Goal: Task Accomplishment & Management: Use online tool/utility

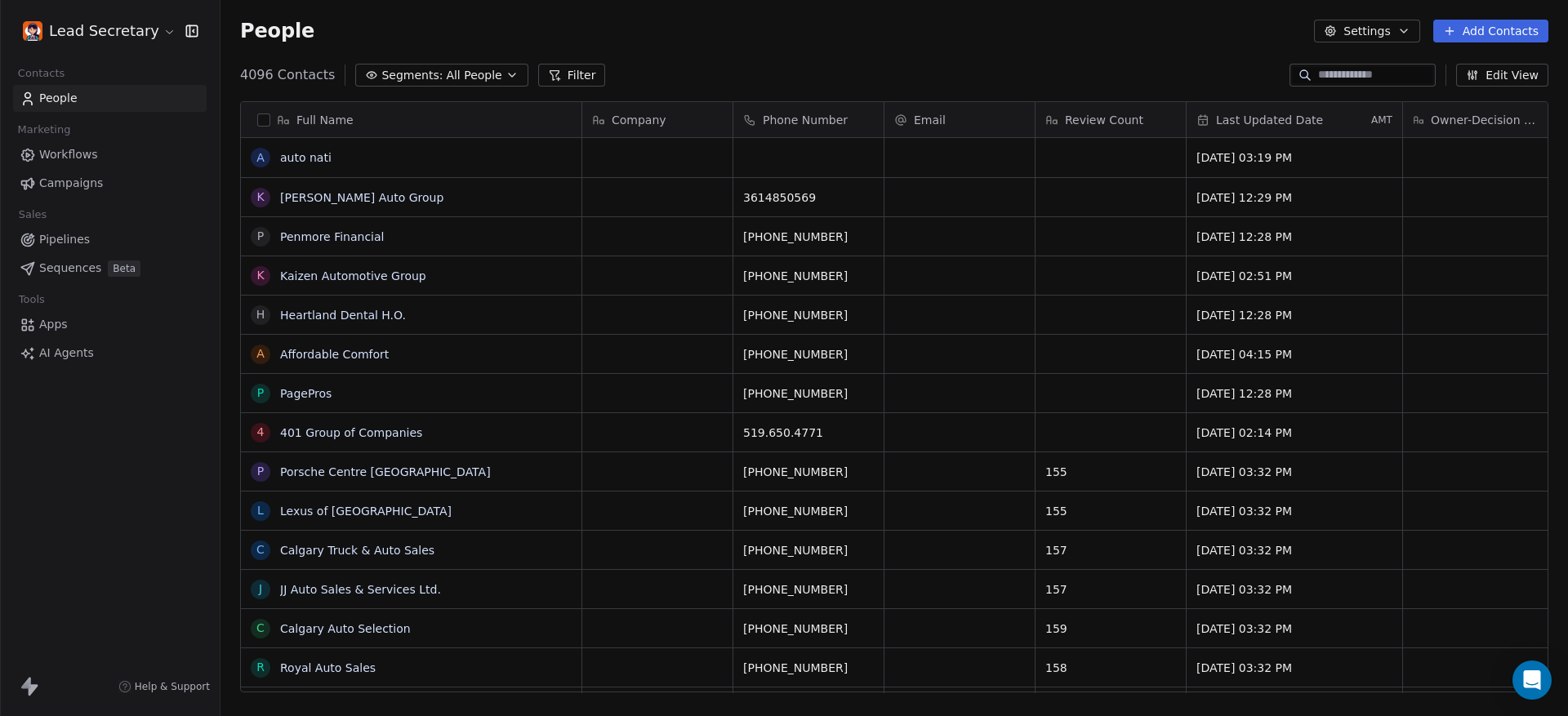
scroll to position [616, 1332]
click at [56, 241] on span "Pipelines" at bounding box center [64, 240] width 51 height 17
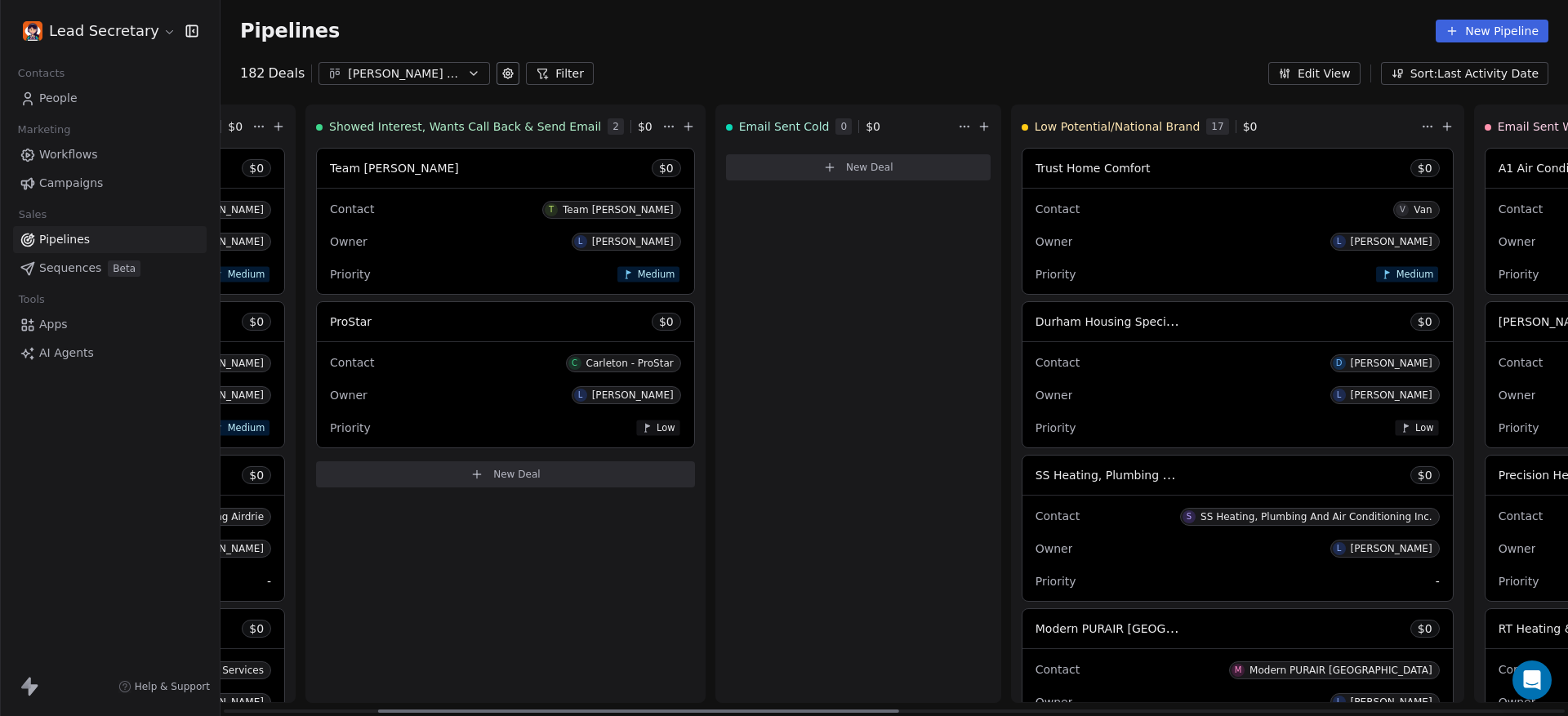
scroll to position [0, 800]
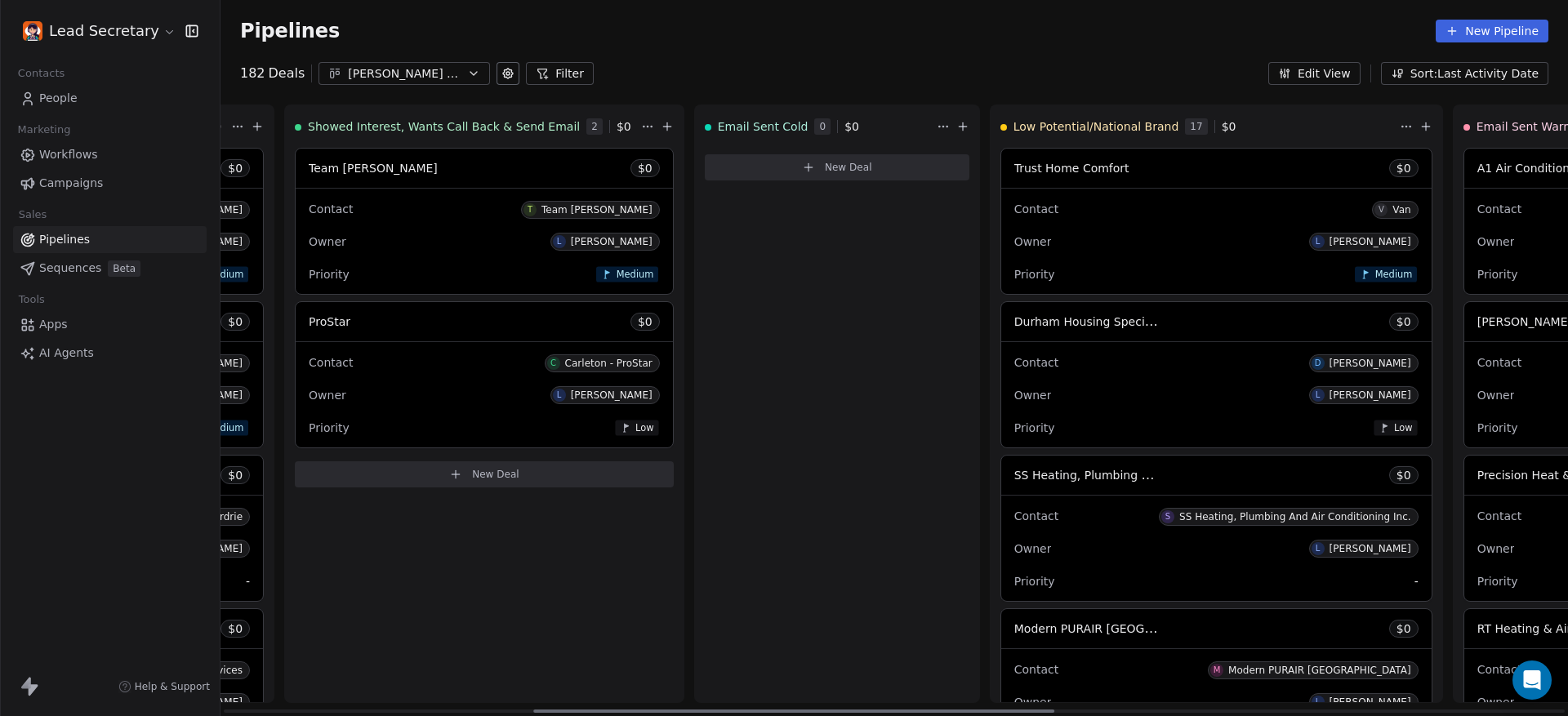
drag, startPoint x: 477, startPoint y: 715, endPoint x: 783, endPoint y: 716, distance: 306.0
click at [783, 713] on div at bounding box center [793, 712] width 521 height 3
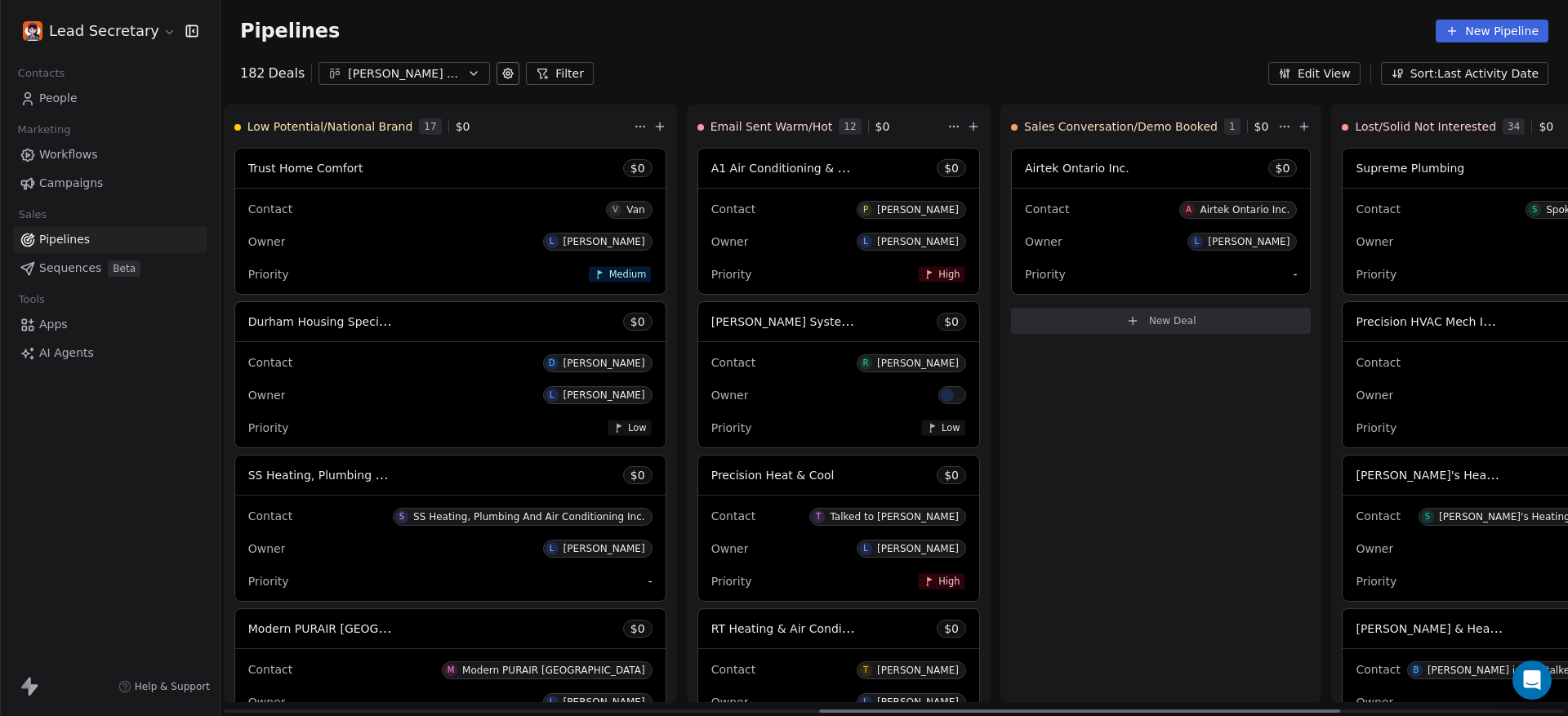
scroll to position [0, 1600]
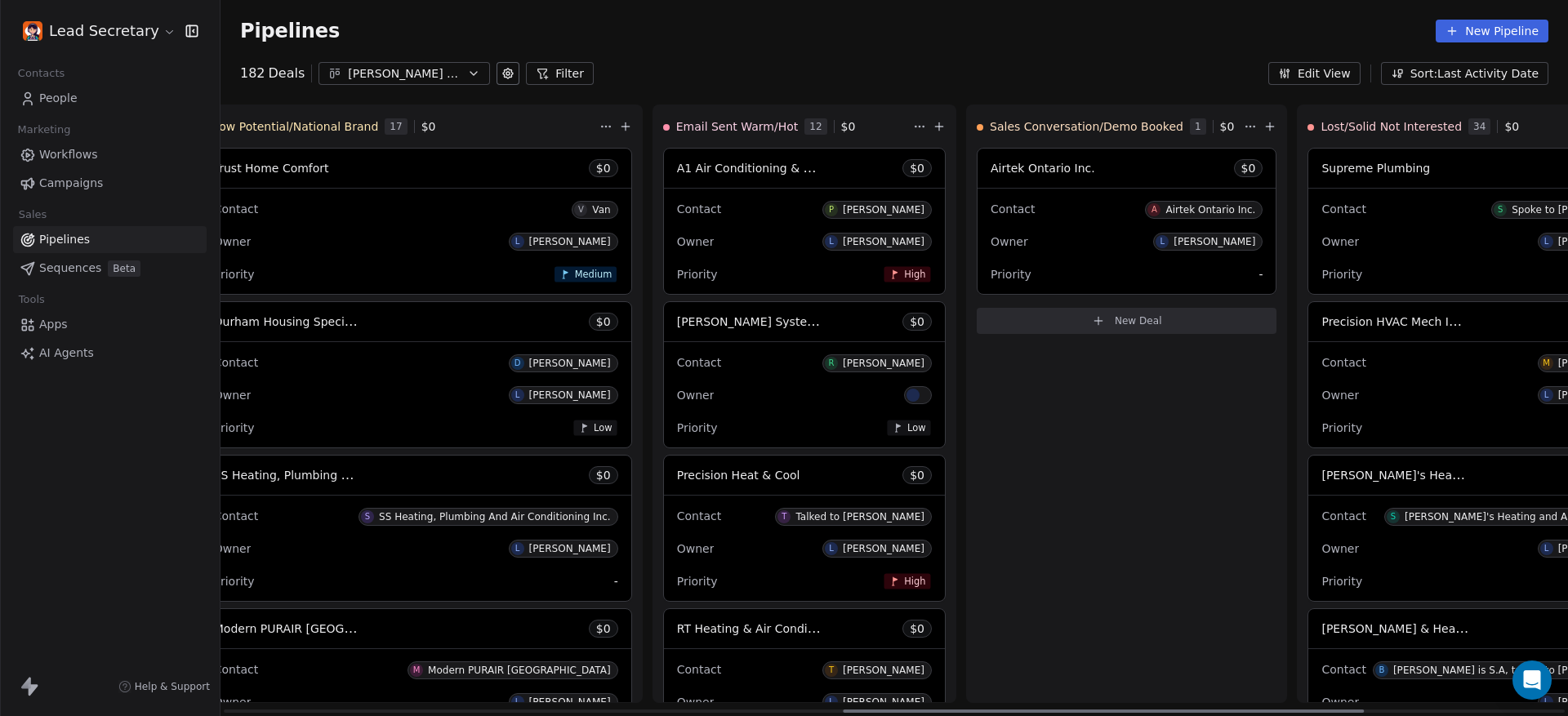
drag, startPoint x: 966, startPoint y: 715, endPoint x: 1273, endPoint y: 712, distance: 307.0
click at [1273, 712] on div at bounding box center [1102, 712] width 521 height 3
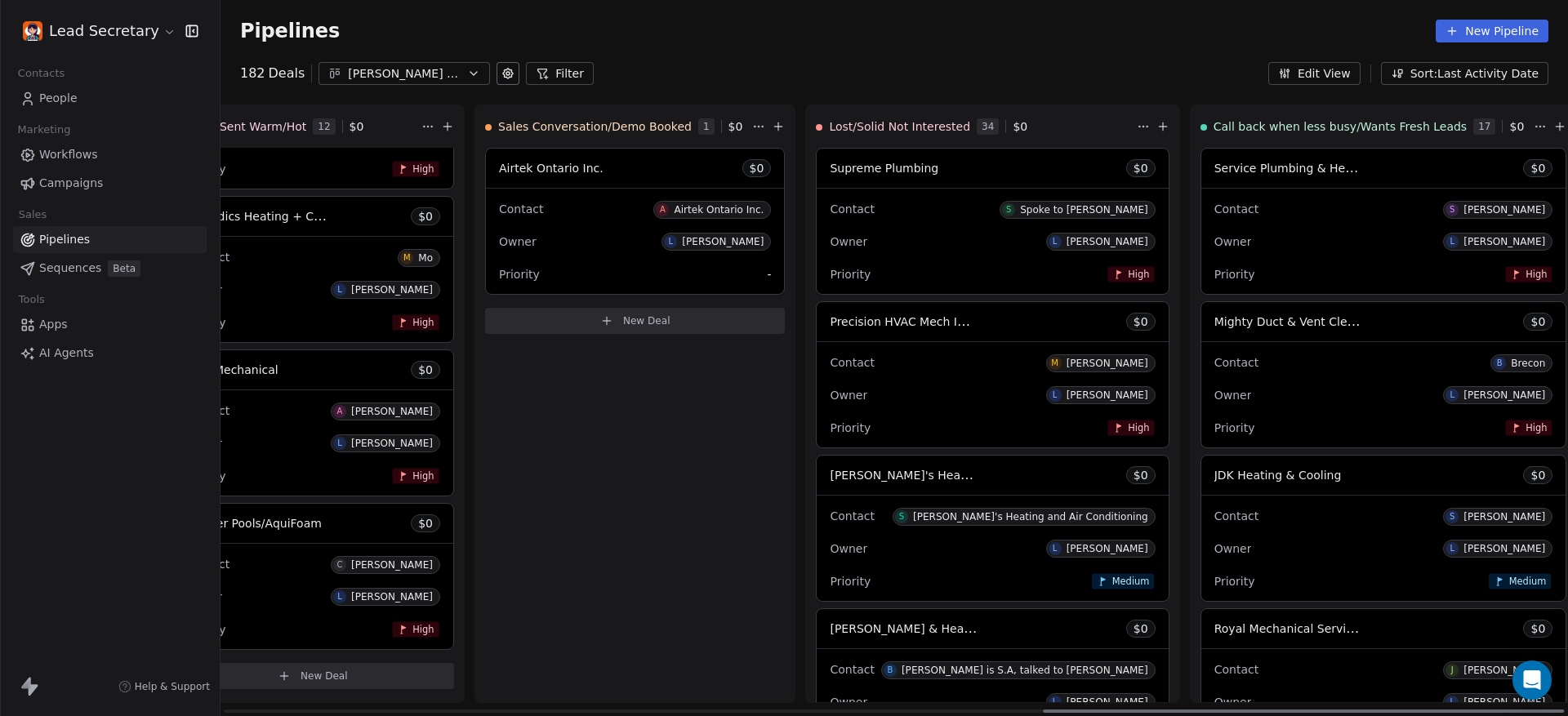
scroll to position [0, 2118]
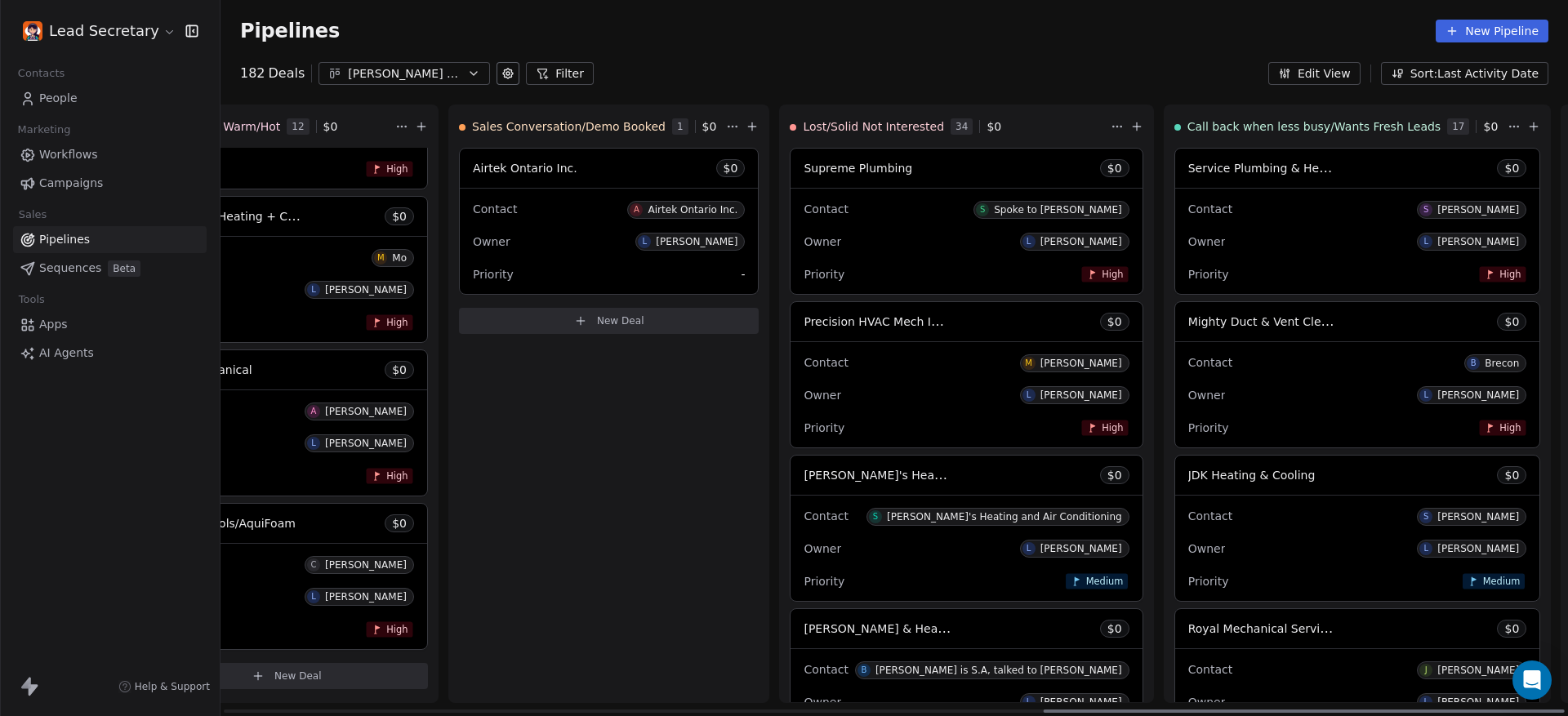
drag, startPoint x: 927, startPoint y: 708, endPoint x: 1232, endPoint y: 715, distance: 305.1
click at [1232, 713] on div at bounding box center [1303, 712] width 521 height 3
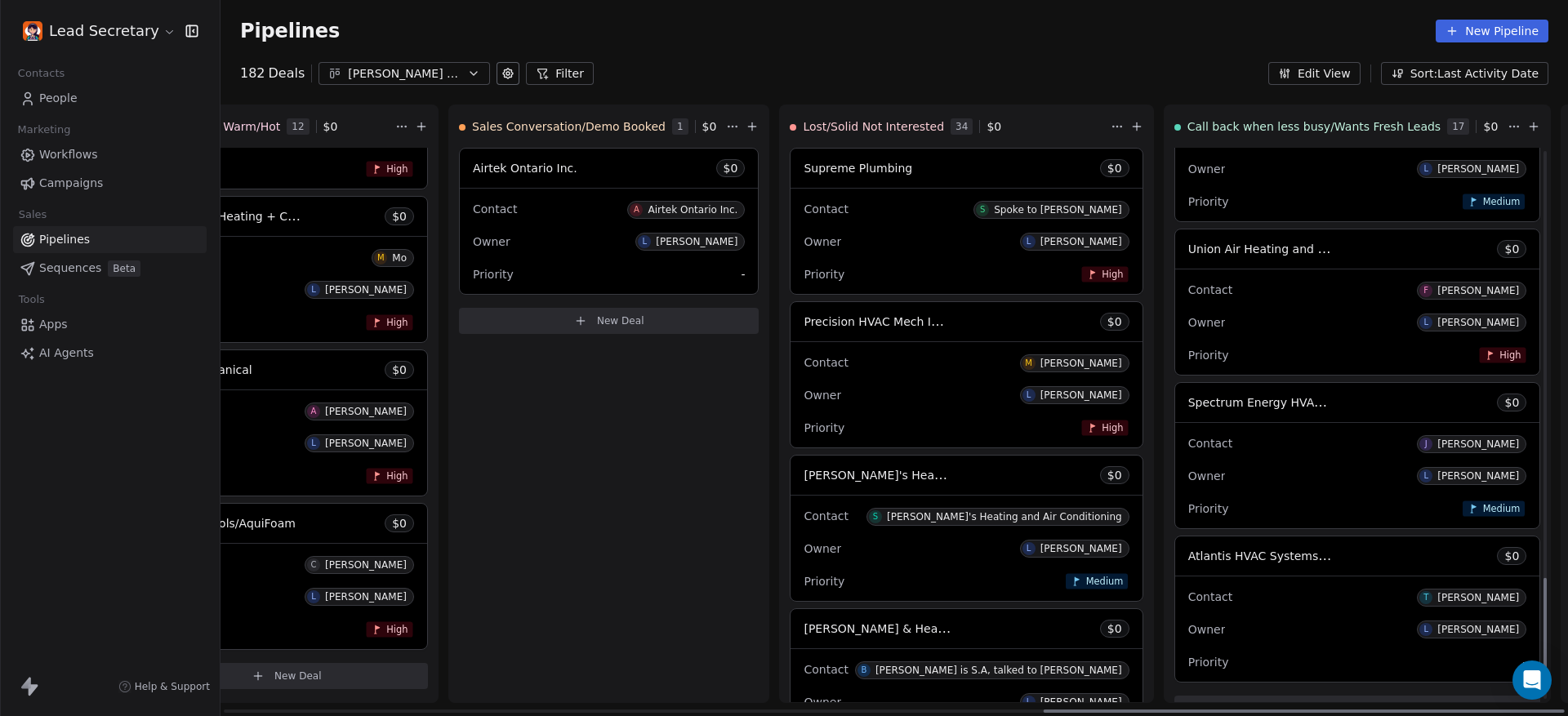
scroll to position [2102, 0]
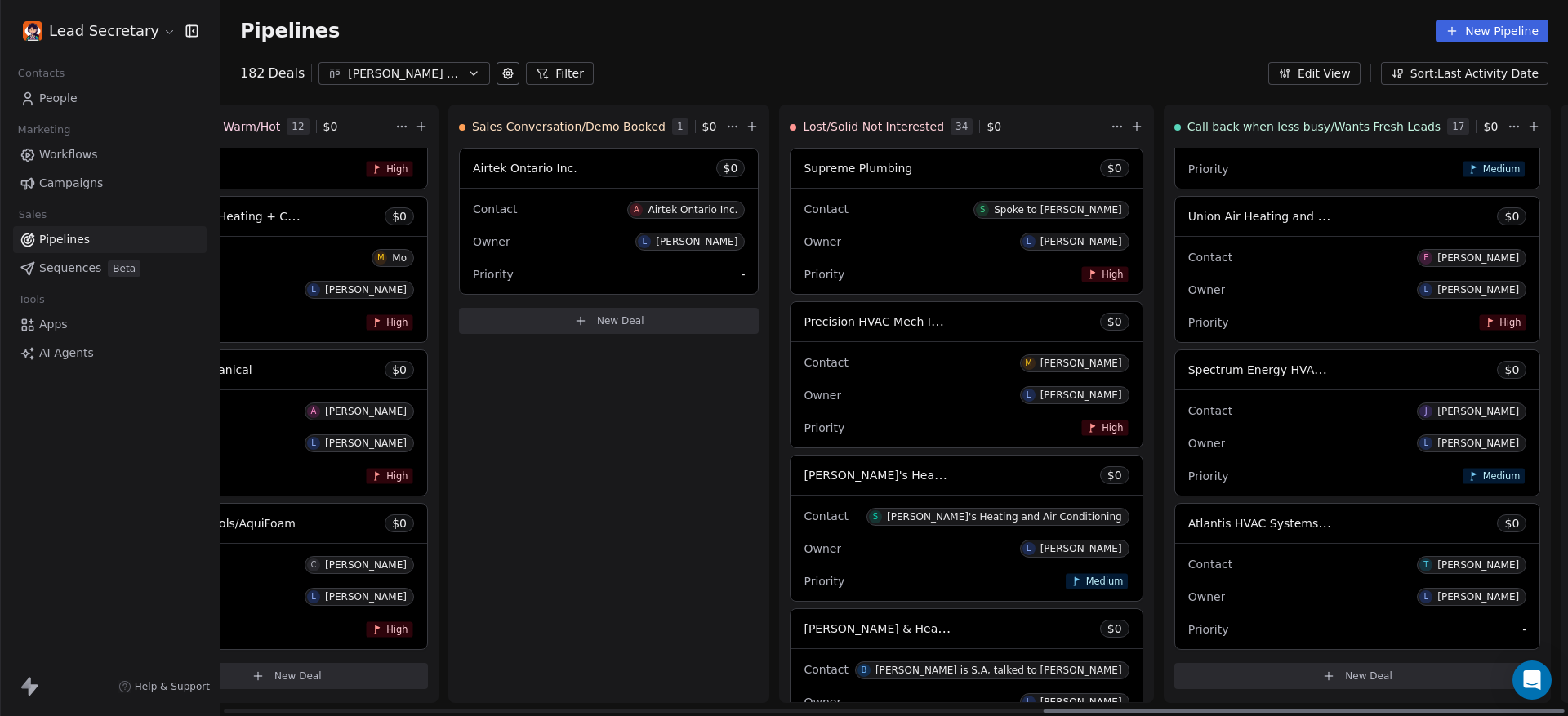
click at [442, 57] on div "Pipelines New Pipeline" at bounding box center [894, 31] width 1347 height 62
click at [454, 69] on button "[PERSON_NAME] mix of S-M-L Biz's" at bounding box center [403, 73] width 171 height 23
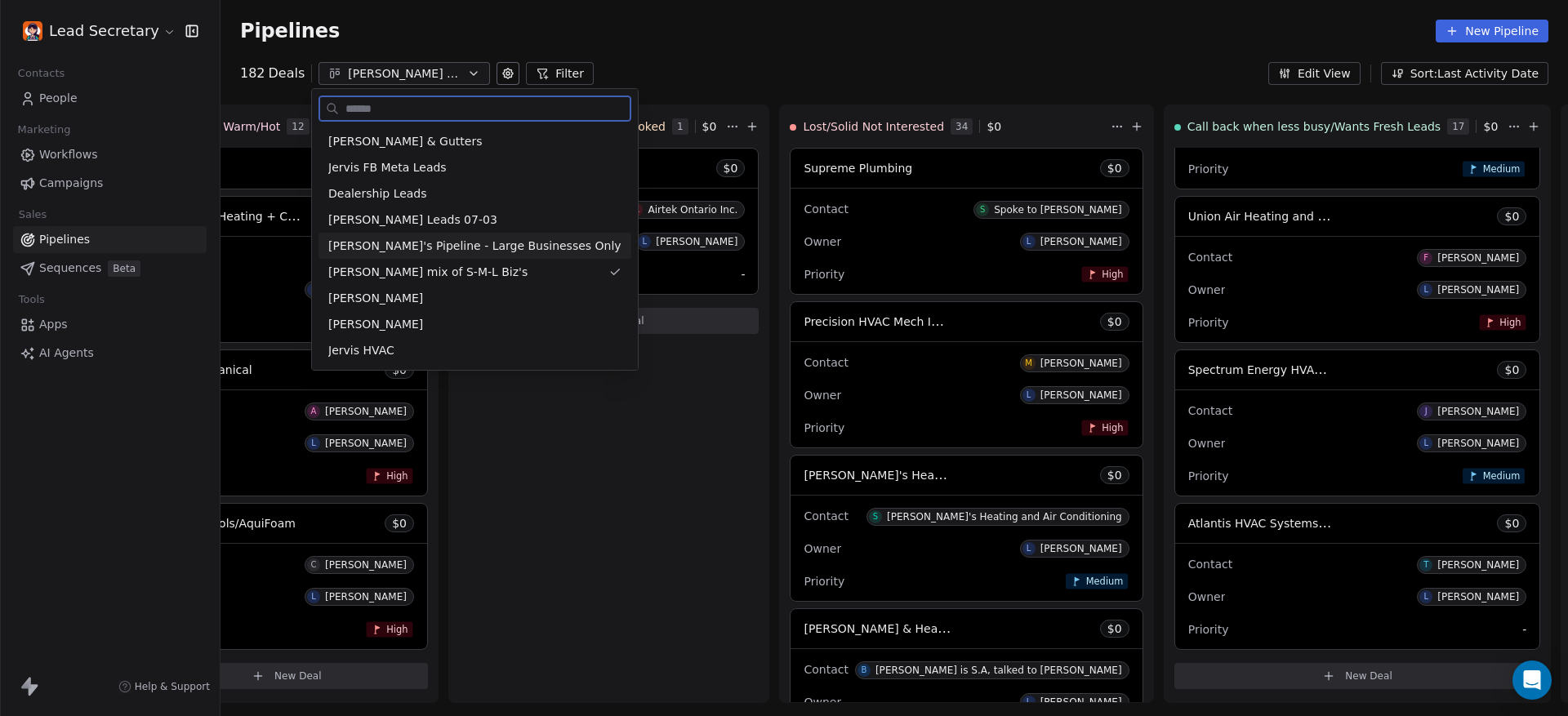
click at [457, 252] on span "[PERSON_NAME]'s Pipeline - Large Businesses Only" at bounding box center [474, 247] width 293 height 17
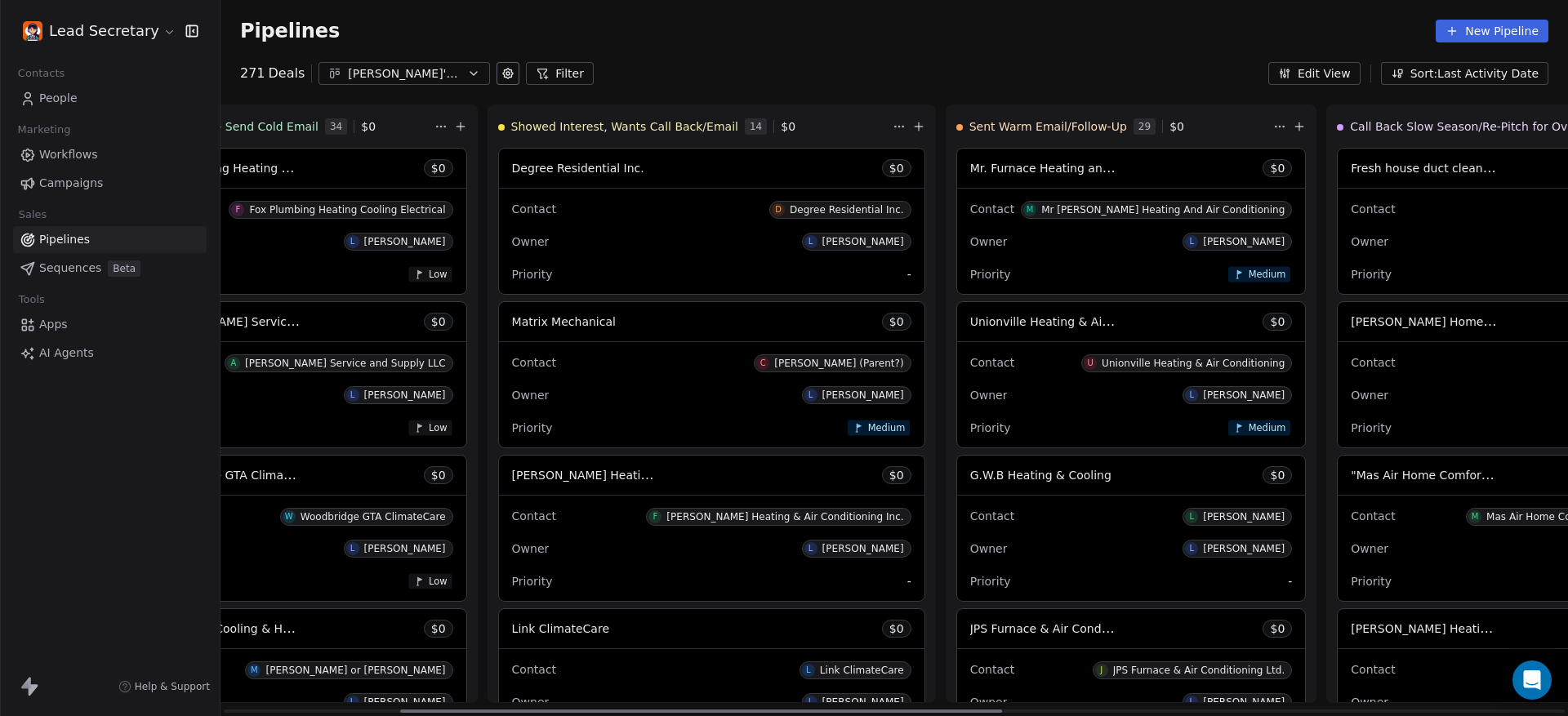
scroll to position [0, 412]
drag, startPoint x: 654, startPoint y: 712, endPoint x: 838, endPoint y: 713, distance: 184.0
click at [838, 713] on div at bounding box center [708, 712] width 602 height 3
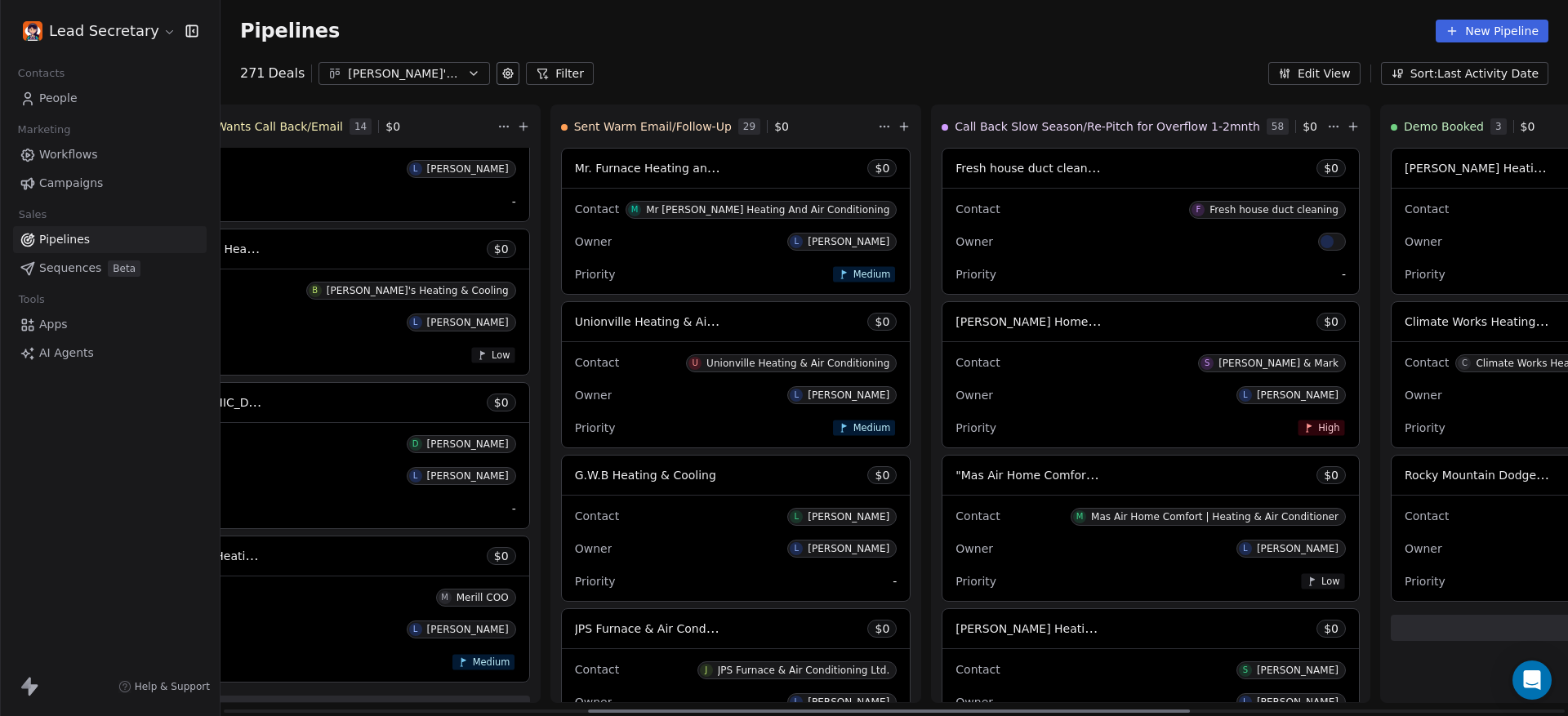
scroll to position [0, 815]
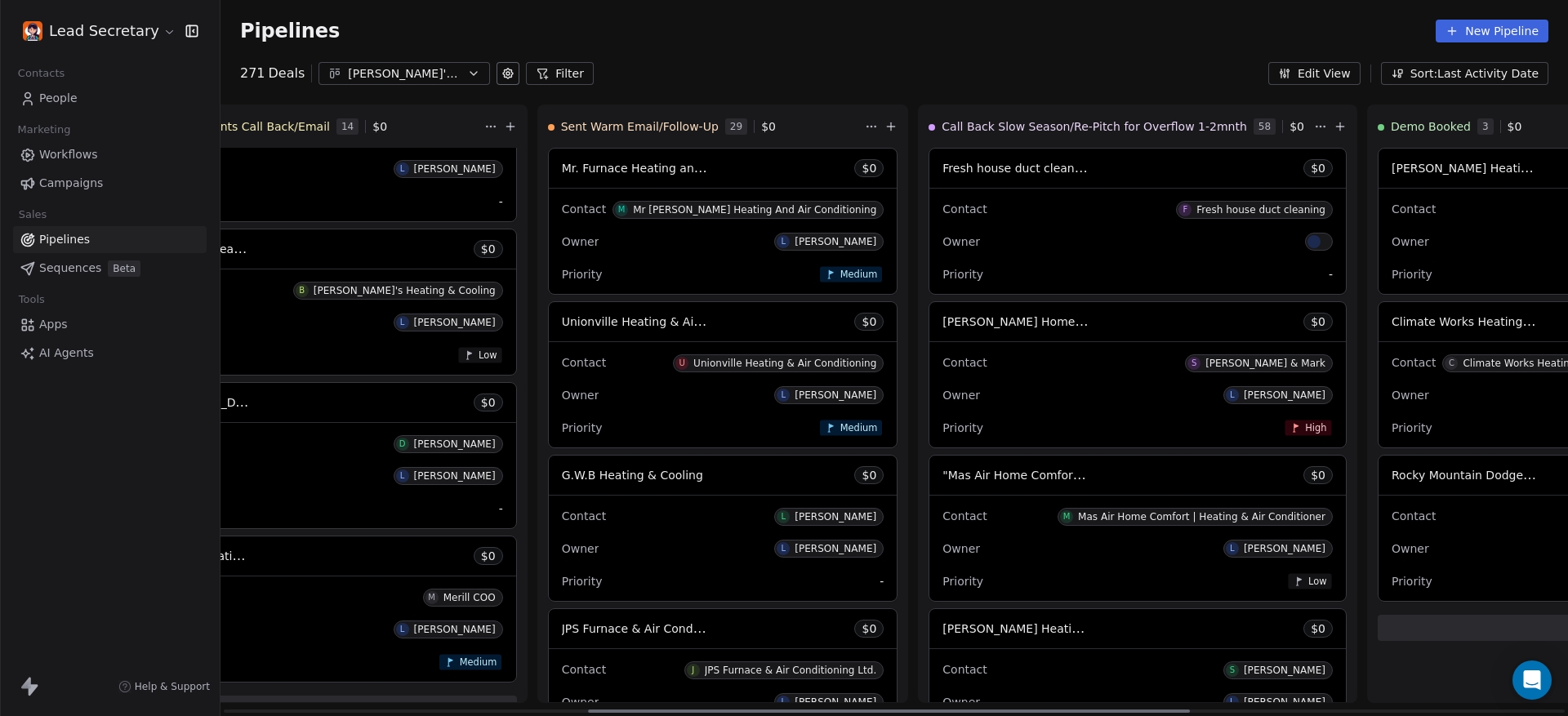
drag, startPoint x: 785, startPoint y: 708, endPoint x: 965, endPoint y: 706, distance: 180.0
click at [965, 710] on div at bounding box center [889, 712] width 602 height 3
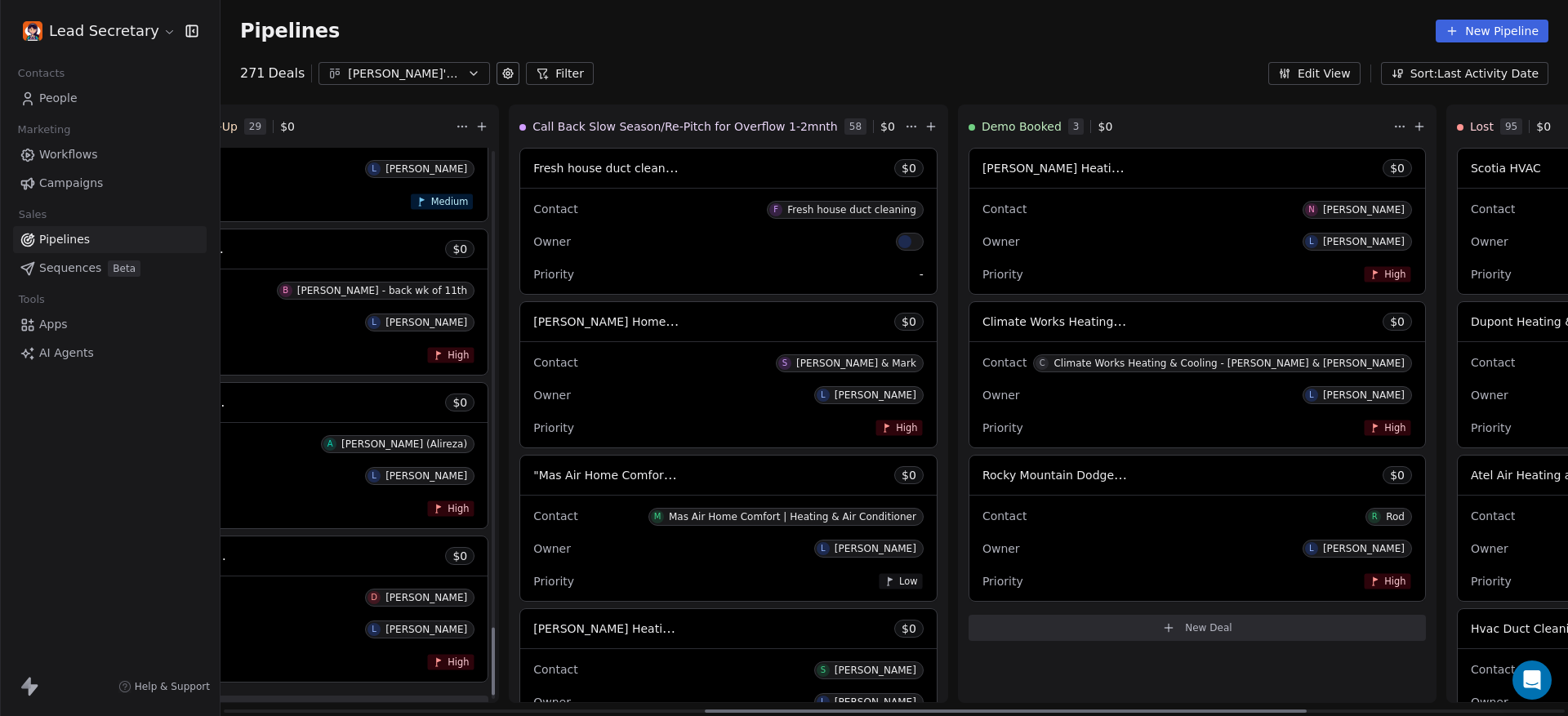
scroll to position [0, 1655]
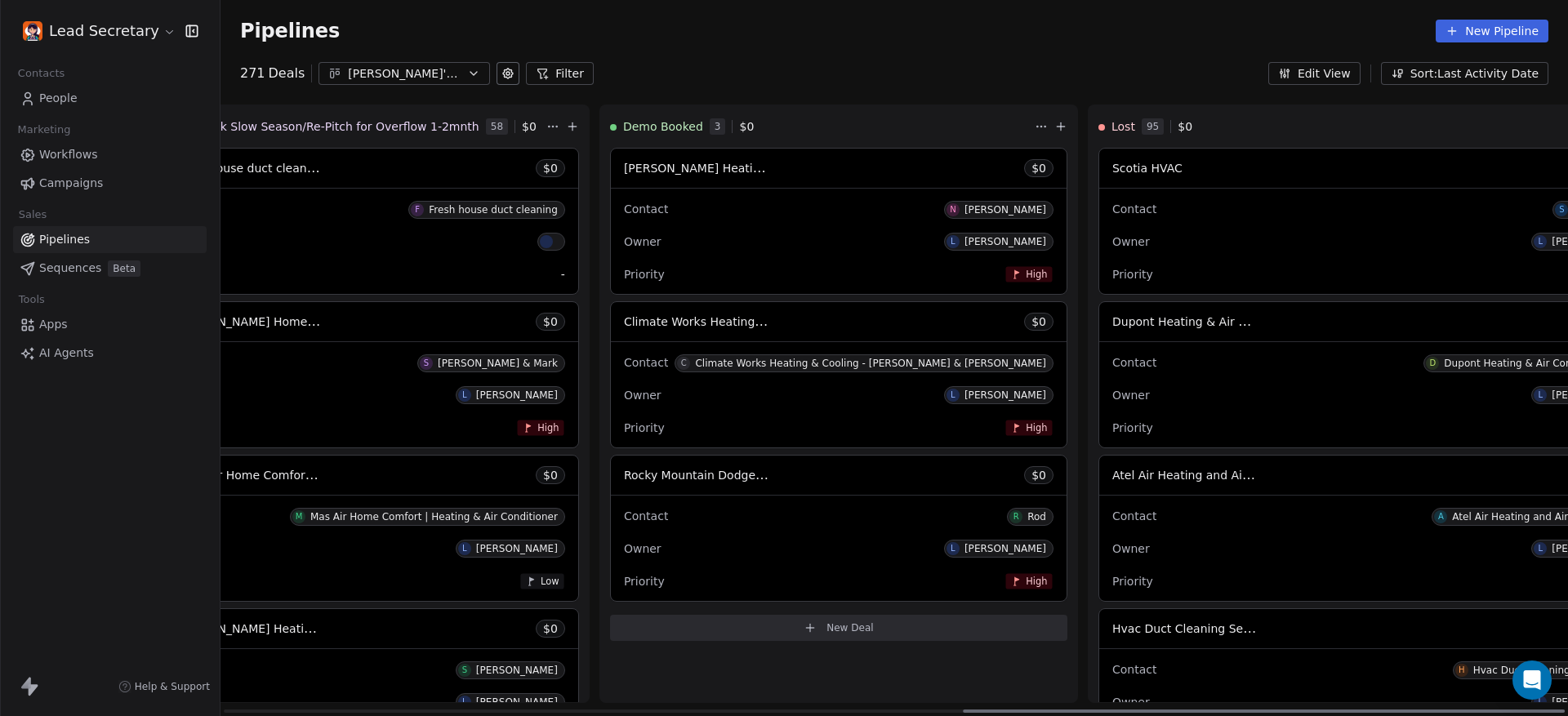
drag, startPoint x: 751, startPoint y: 708, endPoint x: 1291, endPoint y: 710, distance: 540.0
click at [1291, 710] on div at bounding box center [1263, 712] width 602 height 3
click at [438, 82] on div "[PERSON_NAME]'s Pipeline - Large Businesses Only" at bounding box center [404, 73] width 113 height 17
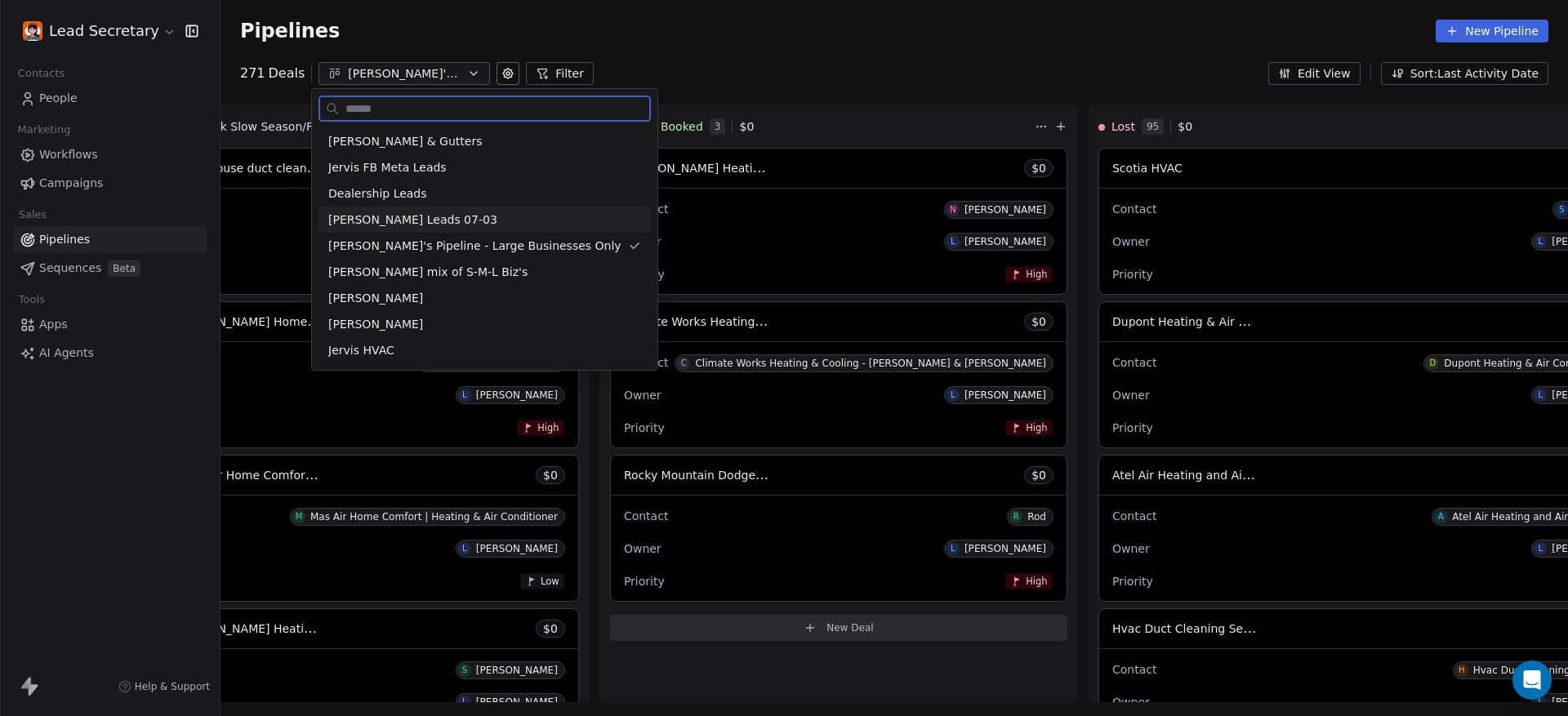
click at [468, 229] on div "[PERSON_NAME] Leads 07-03" at bounding box center [484, 220] width 333 height 26
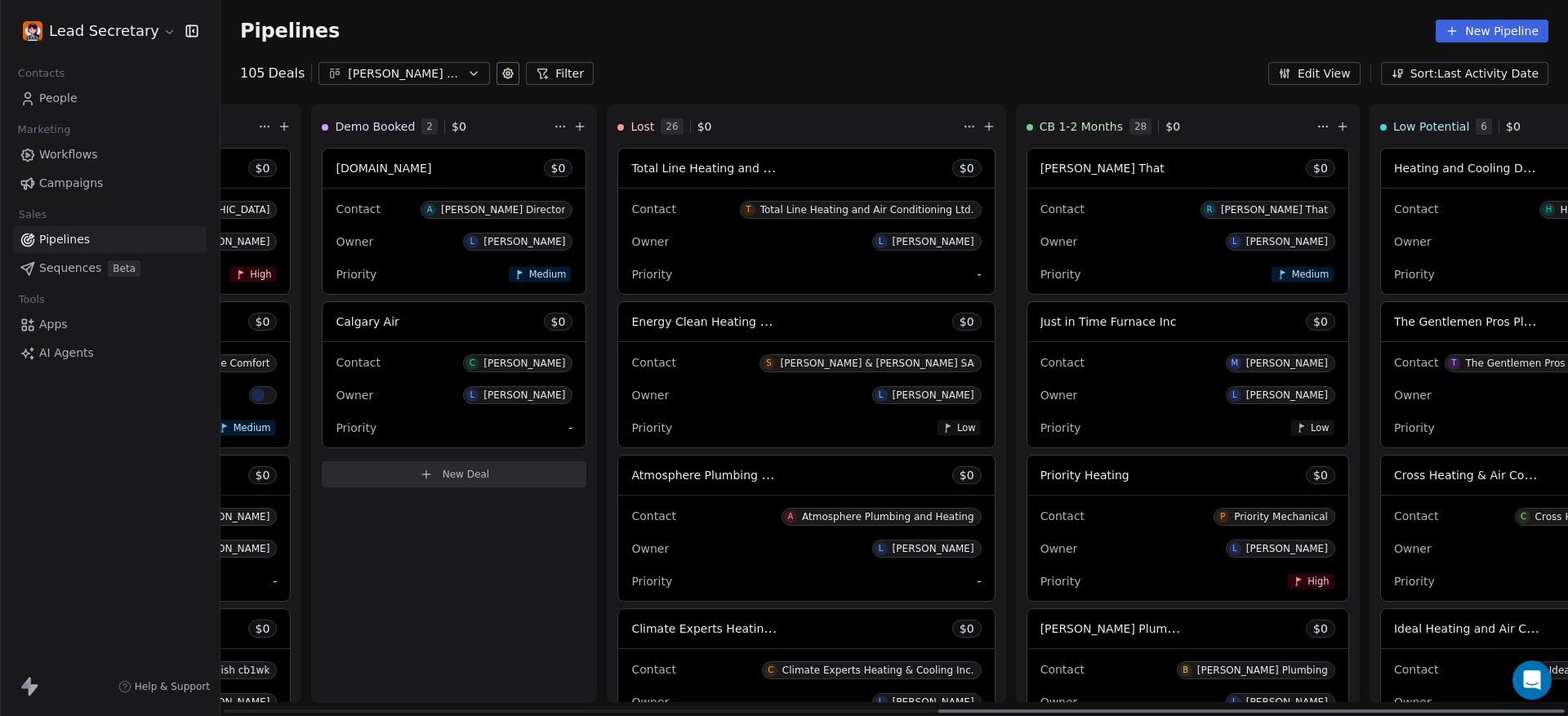
scroll to position [0, 1246]
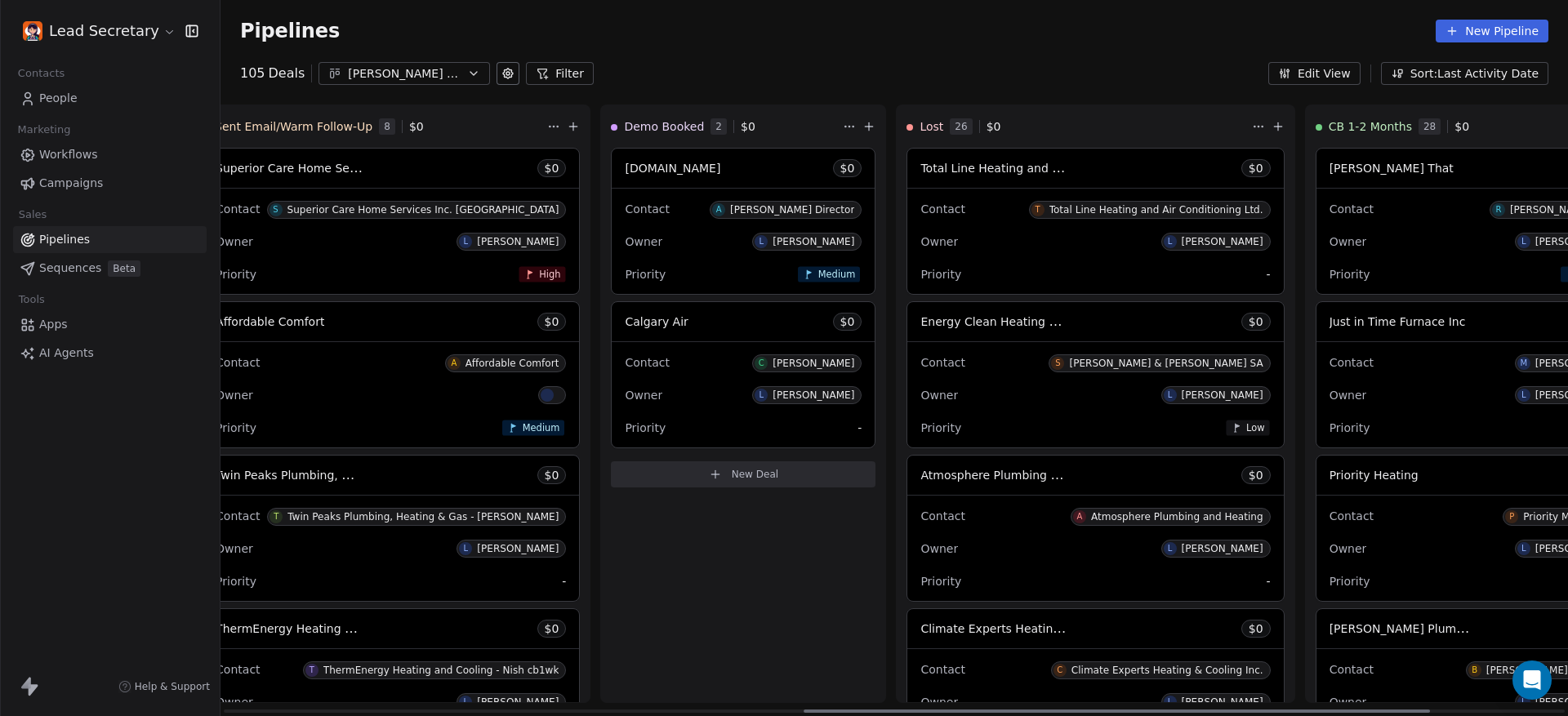
drag, startPoint x: 627, startPoint y: 713, endPoint x: 1207, endPoint y: 720, distance: 580.0
click at [1207, 713] on div at bounding box center [1117, 712] width 626 height 3
click at [412, 82] on div "[PERSON_NAME] Leads 07-03" at bounding box center [404, 73] width 113 height 17
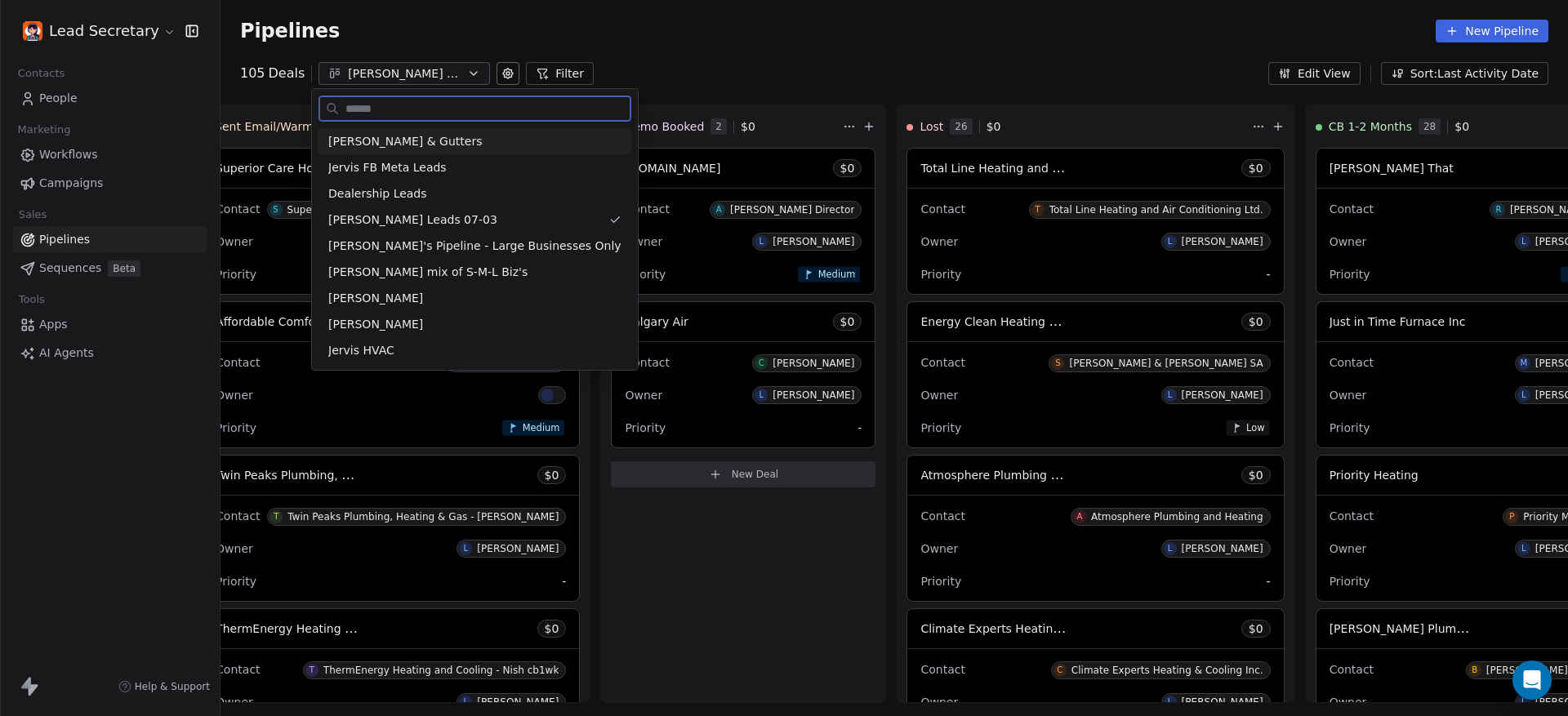
click at [450, 147] on span "[PERSON_NAME] & Gutters" at bounding box center [405, 142] width 154 height 17
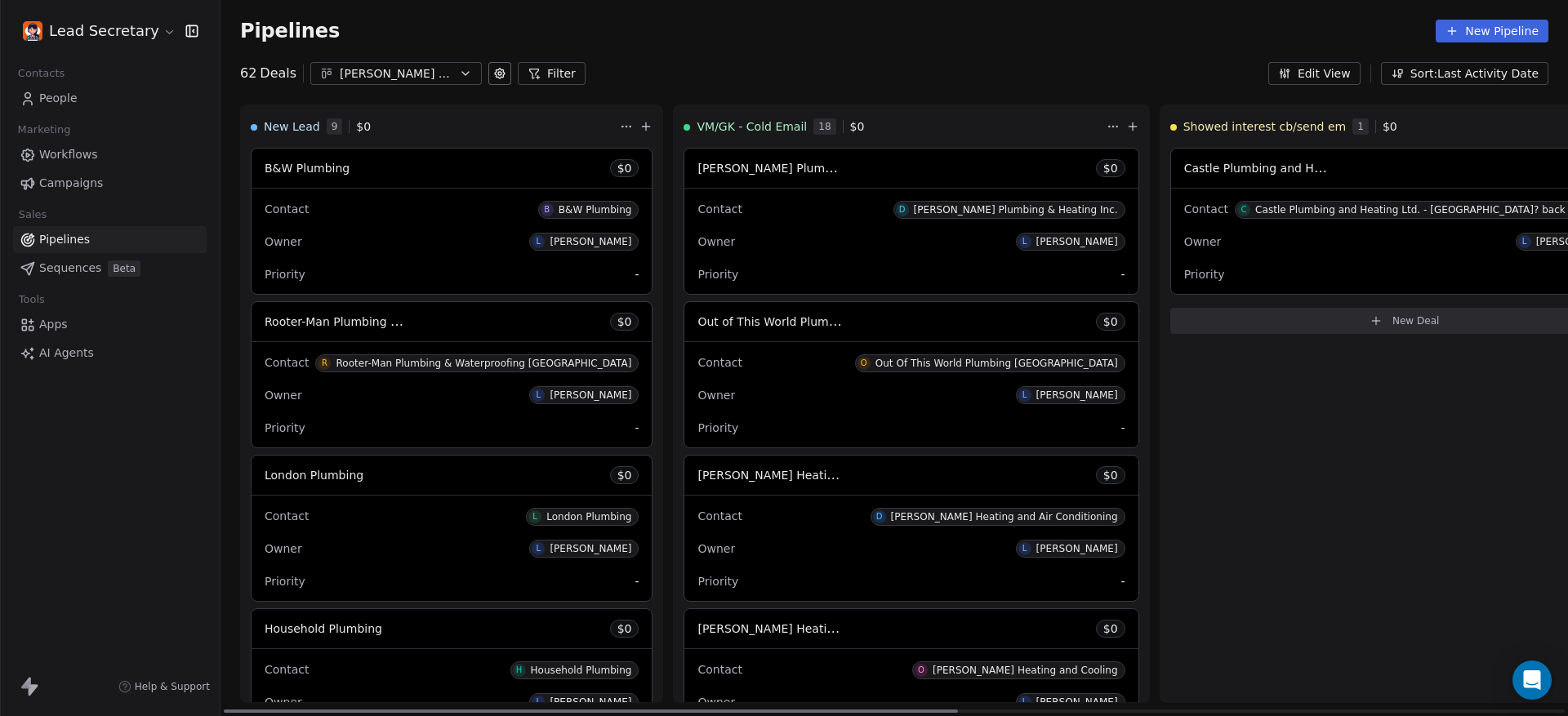
drag, startPoint x: 614, startPoint y: 699, endPoint x: 414, endPoint y: 605, distance: 221.0
click at [457, 710] on div at bounding box center [591, 712] width 734 height 3
